Goal: Task Accomplishment & Management: Complete application form

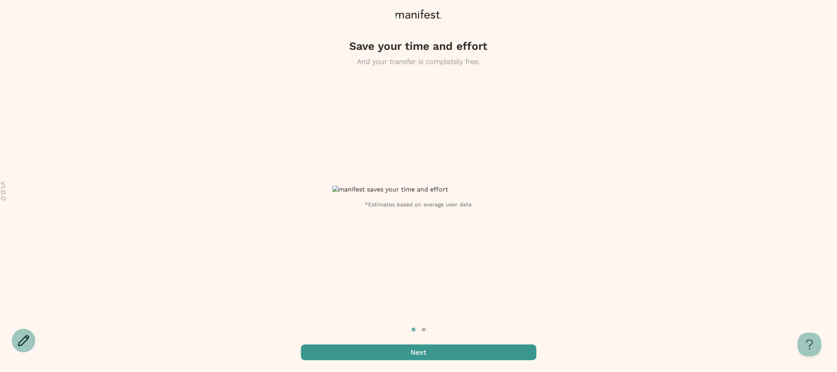
click at [429, 354] on span "button" at bounding box center [418, 353] width 235 height 16
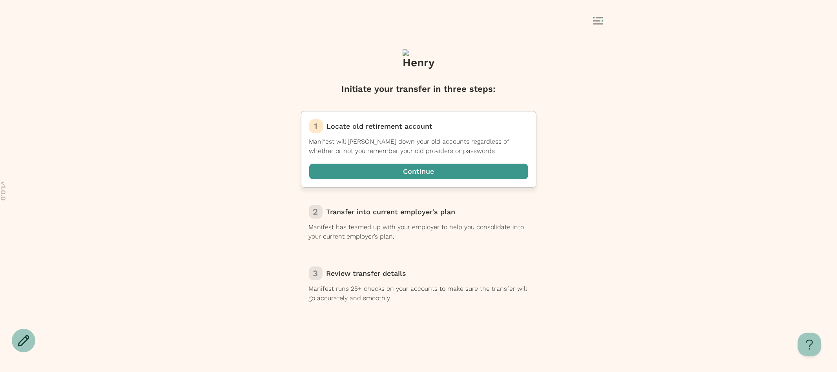
click at [425, 171] on span "button" at bounding box center [418, 172] width 219 height 16
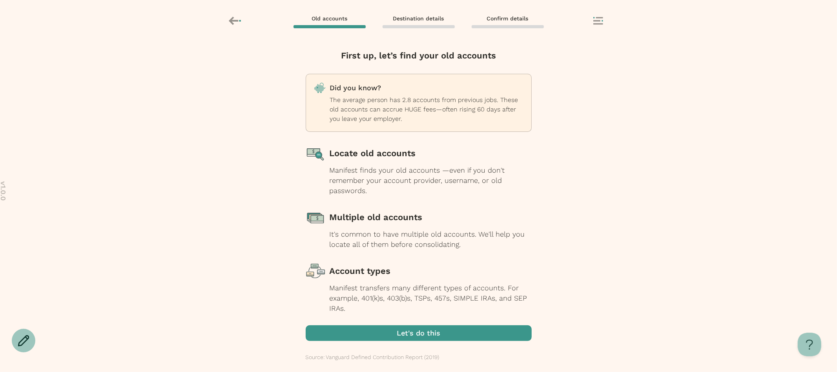
click at [440, 332] on span "button" at bounding box center [419, 333] width 226 height 16
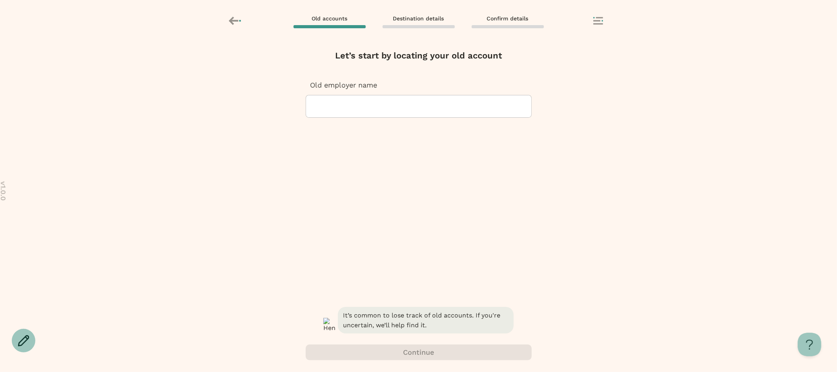
click at [440, 106] on div at bounding box center [418, 106] width 213 height 22
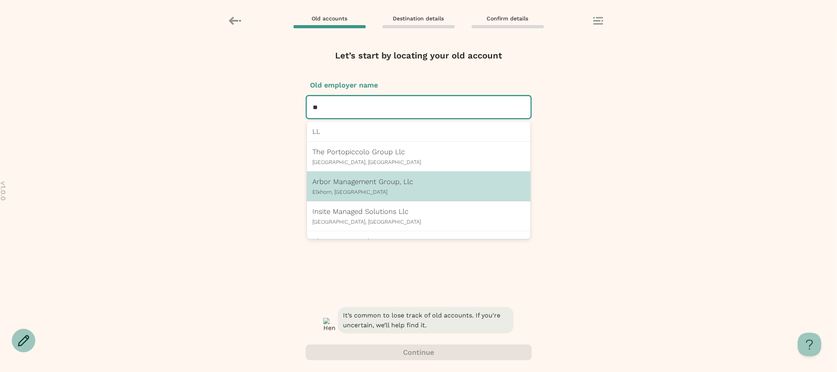
click at [343, 184] on p "Arbor Management Group, Llc" at bounding box center [419, 181] width 212 height 8
type input "**"
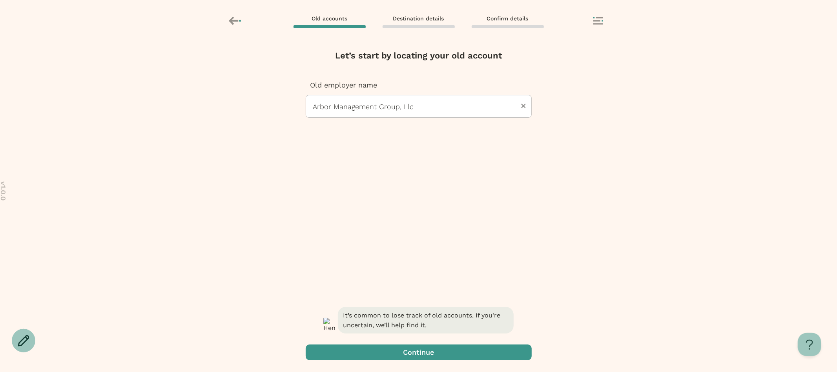
click at [392, 349] on span "button" at bounding box center [419, 353] width 226 height 16
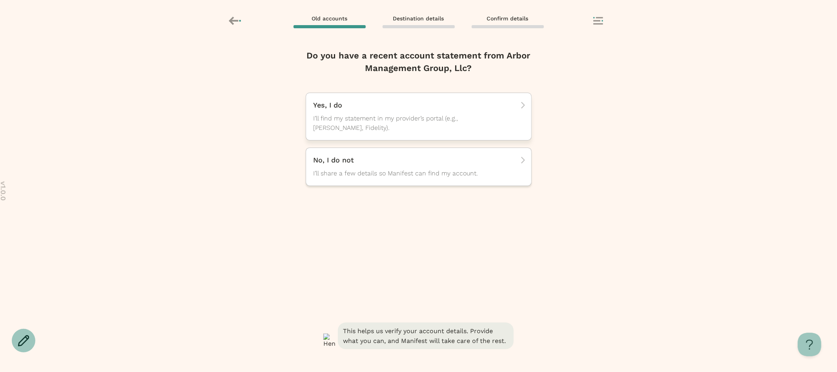
click at [372, 127] on span "I’ll find my statement in my provider’s portal (e.g., [PERSON_NAME], Fidelity)." at bounding box center [412, 123] width 196 height 19
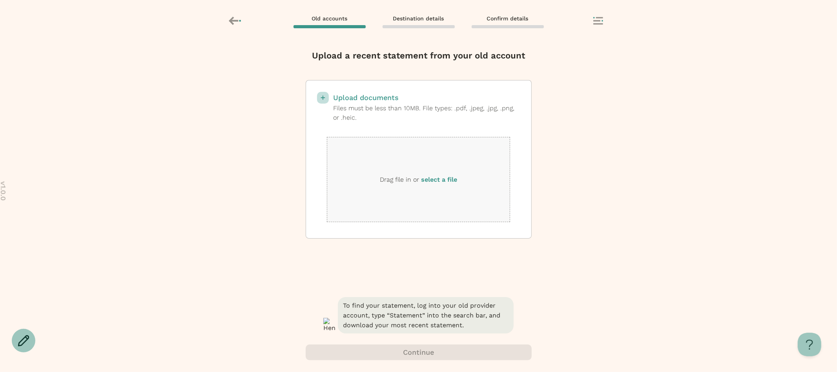
click at [442, 178] on label "select a file" at bounding box center [439, 179] width 36 height 7
click at [0, 0] on input "select a file" at bounding box center [0, 0] width 0 height 0
click at [446, 178] on label "select a file" at bounding box center [439, 179] width 36 height 7
click at [0, 0] on input "select a file" at bounding box center [0, 0] width 0 height 0
click at [598, 20] on rect at bounding box center [596, 20] width 7 height 1
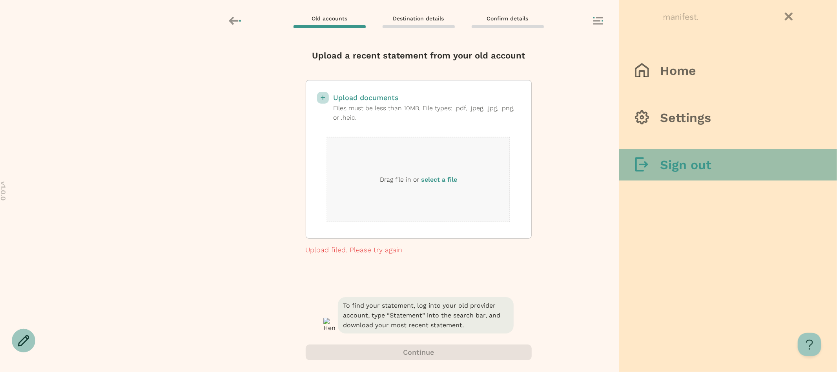
click at [630, 170] on button "Sign out" at bounding box center [728, 164] width 218 height 31
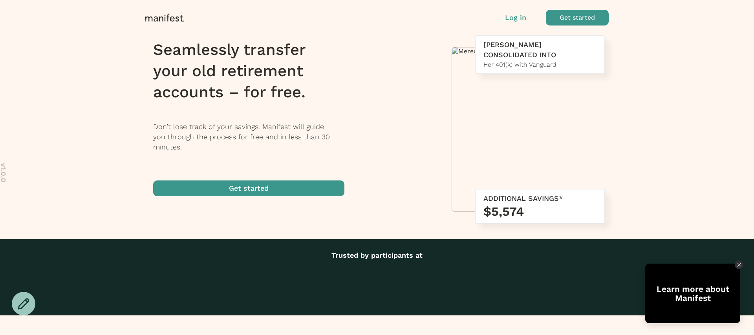
click at [520, 20] on p "Log in" at bounding box center [515, 18] width 21 height 10
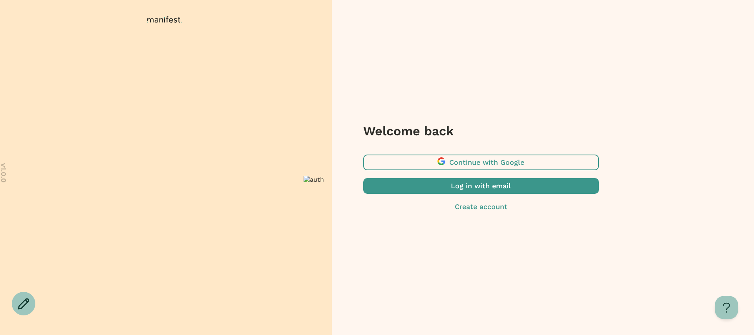
click at [471, 185] on span "button" at bounding box center [480, 186] width 235 height 16
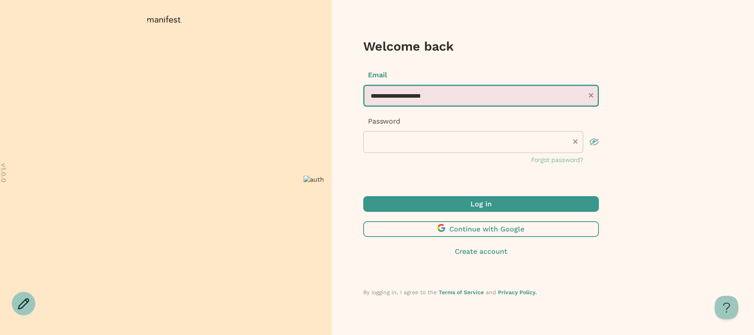
click at [422, 95] on input "**********" at bounding box center [480, 96] width 235 height 22
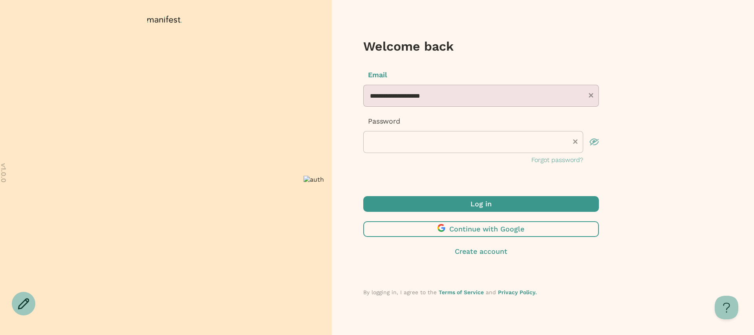
drag, startPoint x: 442, startPoint y: 98, endPoint x: 291, endPoint y: 75, distance: 152.5
click at [291, 75] on div "**********" at bounding box center [377, 167] width 754 height 335
type input "*"
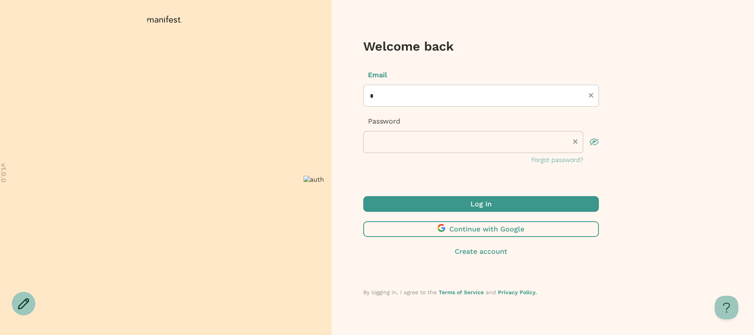
click at [384, 98] on input "*" at bounding box center [480, 96] width 235 height 22
type input "**********"
click at [435, 206] on span "submit" at bounding box center [480, 204] width 235 height 16
